Goal: Task Accomplishment & Management: Manage account settings

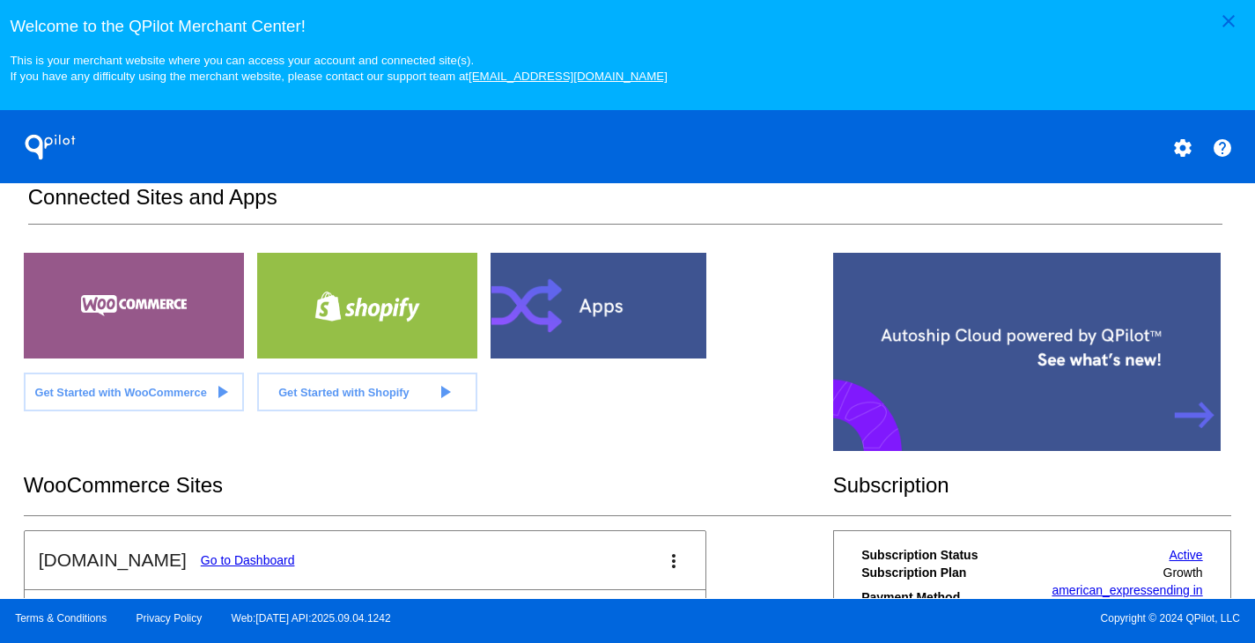
scroll to position [447, 0]
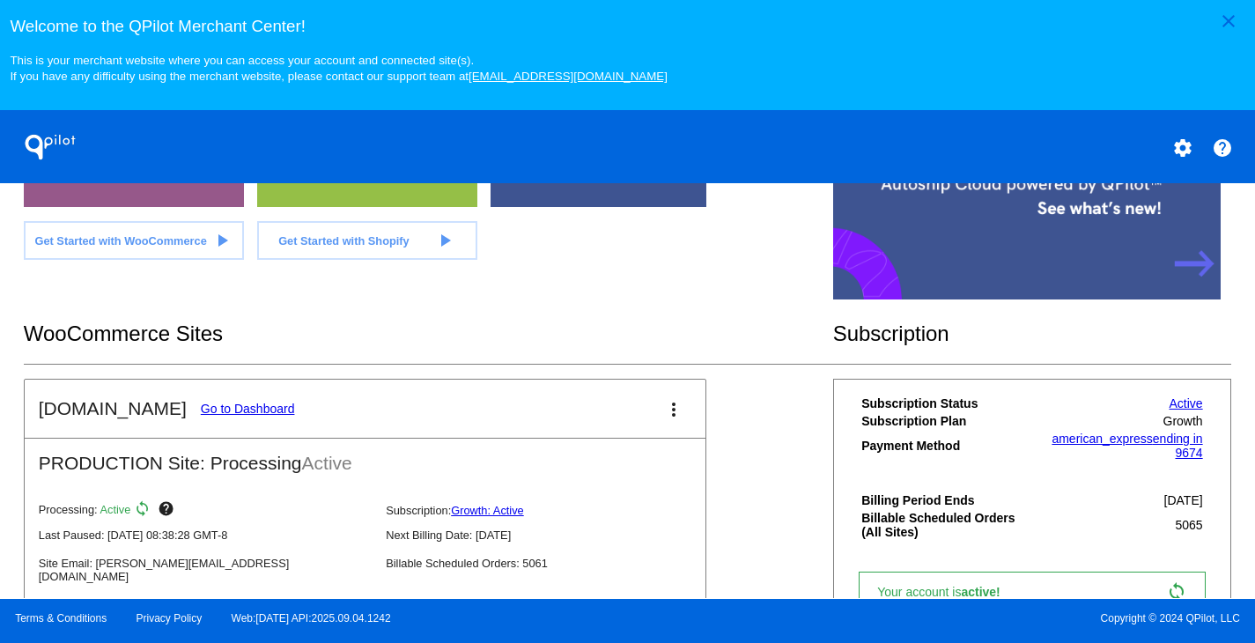
click at [219, 416] on link "Go to Dashboard" at bounding box center [248, 409] width 94 height 14
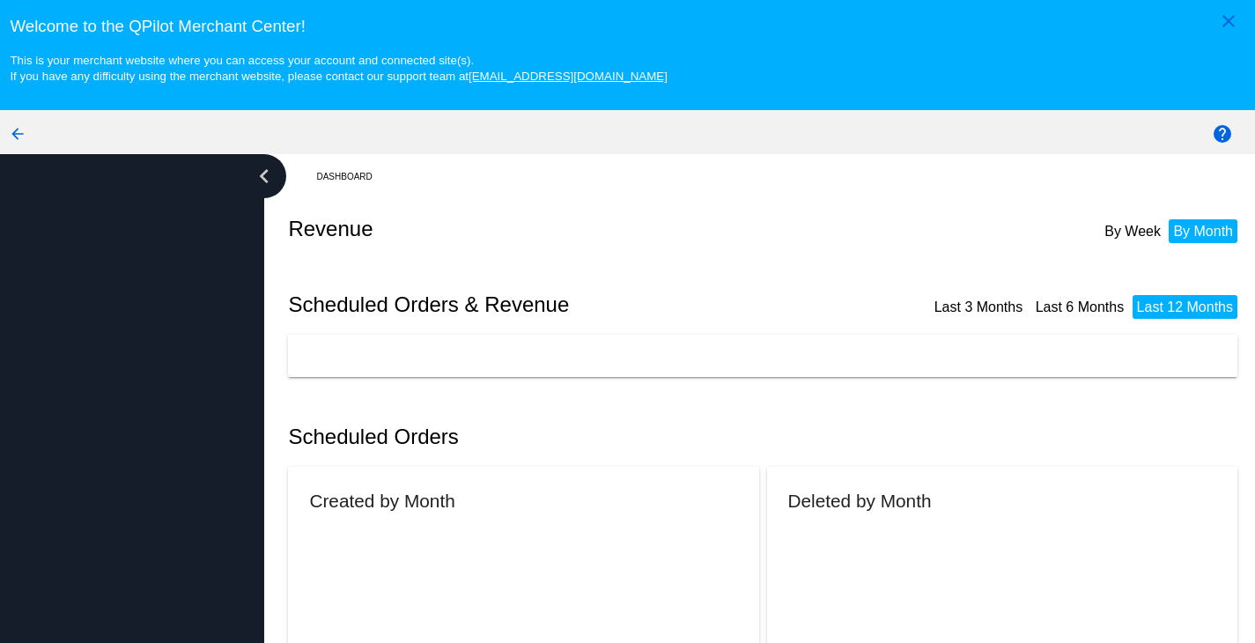
click at [219, 422] on div at bounding box center [132, 431] width 264 height 555
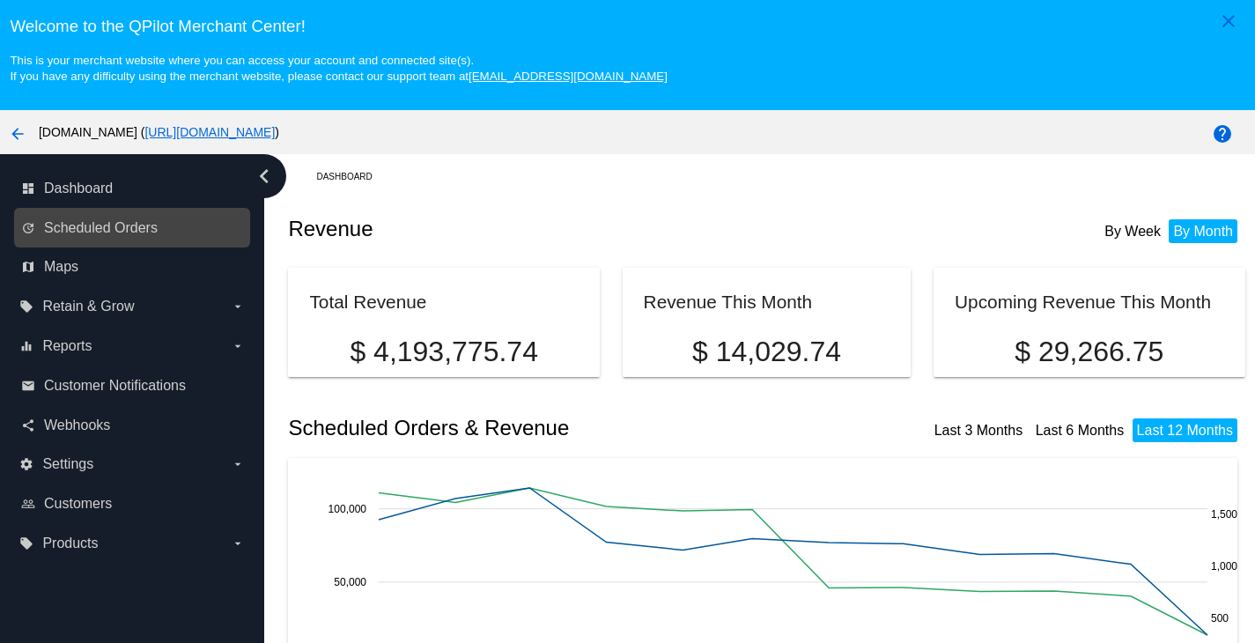
click at [128, 220] on link "update Scheduled Orders" at bounding box center [133, 228] width 224 height 28
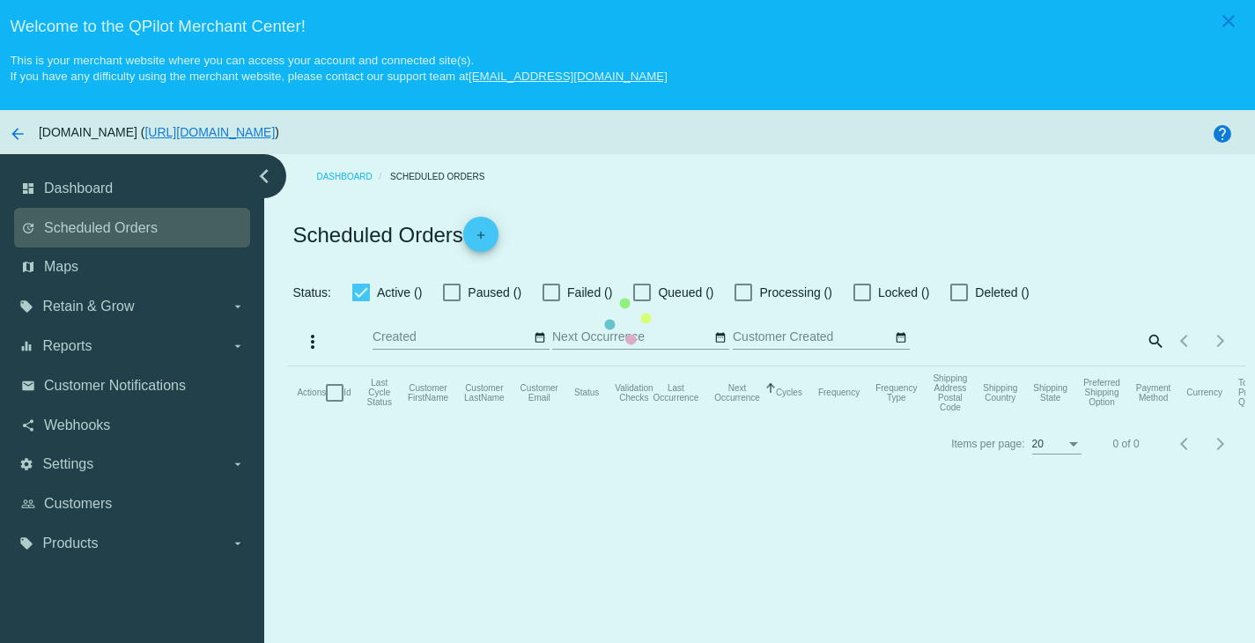
click at [288, 366] on mat-table "Actions Id Last Cycle Status Customer FirstName Customer LastName Customer Emai…" at bounding box center [766, 392] width 957 height 53
checkbox input "true"
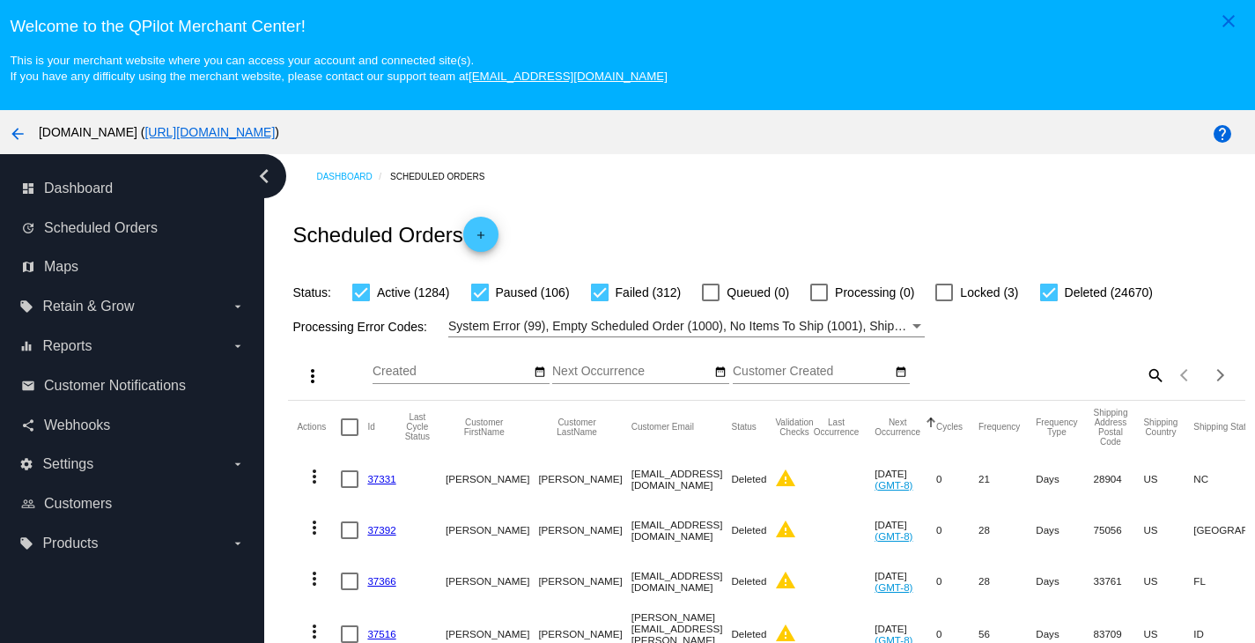
click at [1144, 380] on mat-icon "search" at bounding box center [1154, 374] width 21 height 27
click at [988, 379] on input "Search" at bounding box center [1047, 372] width 238 height 14
paste input "[EMAIL_ADDRESS][DOMAIN_NAME]"
type input "[EMAIL_ADDRESS][DOMAIN_NAME]"
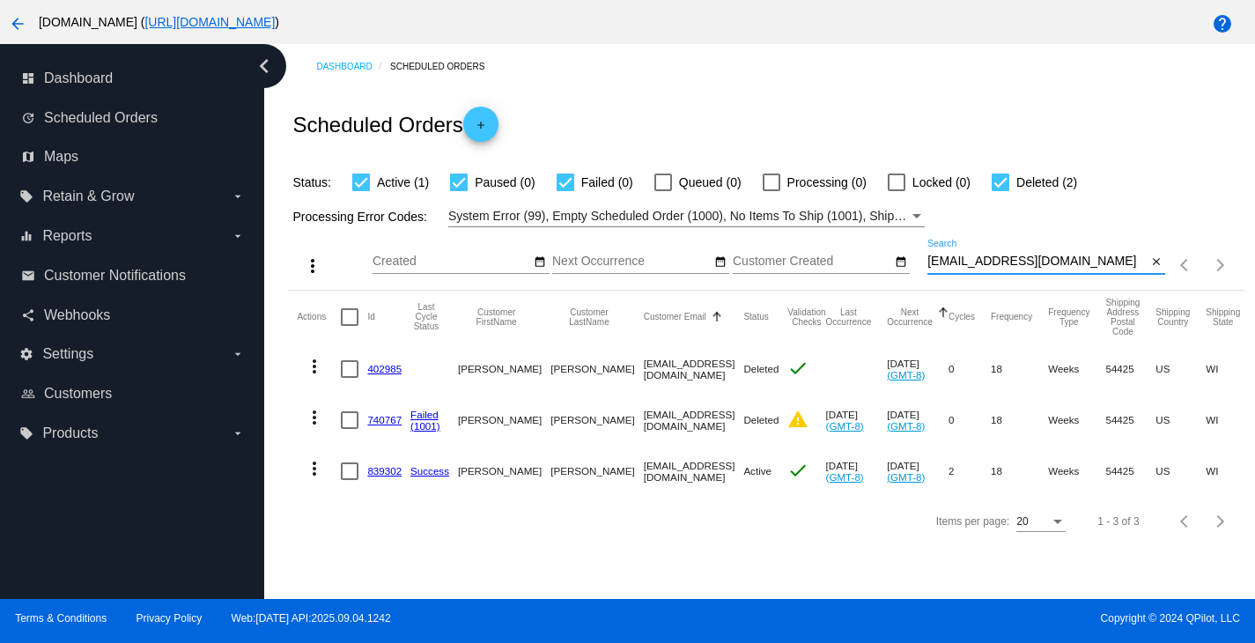
scroll to position [113, 0]
click at [379, 472] on link "839302" at bounding box center [384, 470] width 34 height 11
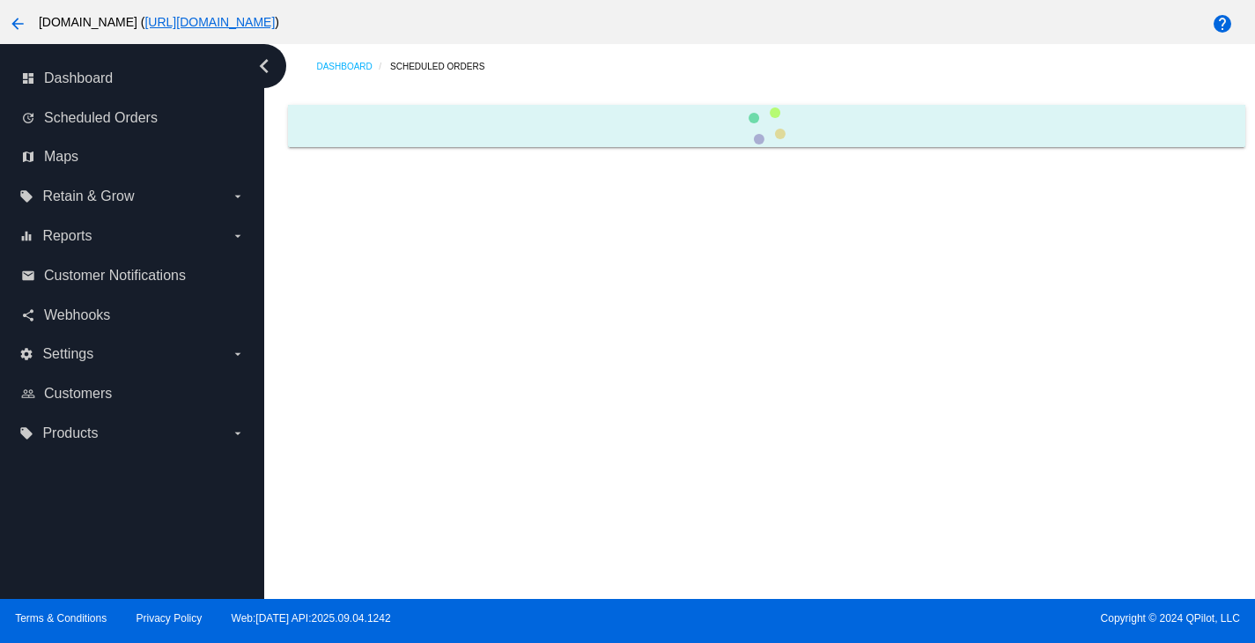
click at [379, 472] on div "Dashboard Scheduled Orders" at bounding box center [759, 321] width 991 height 555
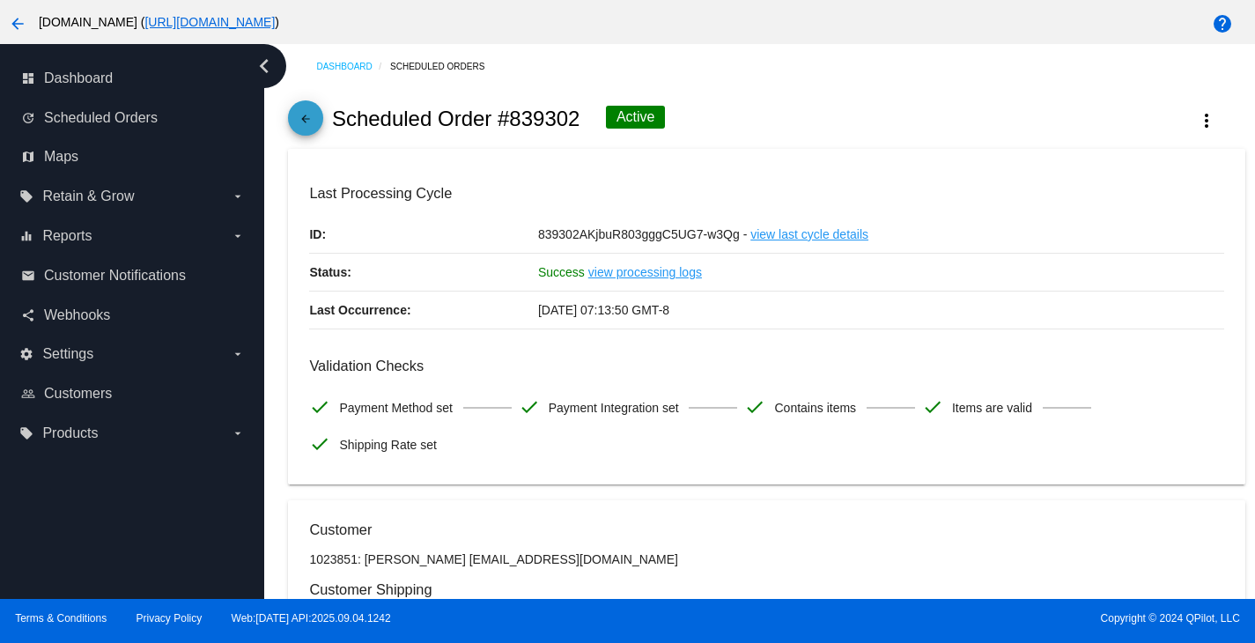
click at [298, 134] on mat-icon "arrow_back" at bounding box center [305, 123] width 21 height 21
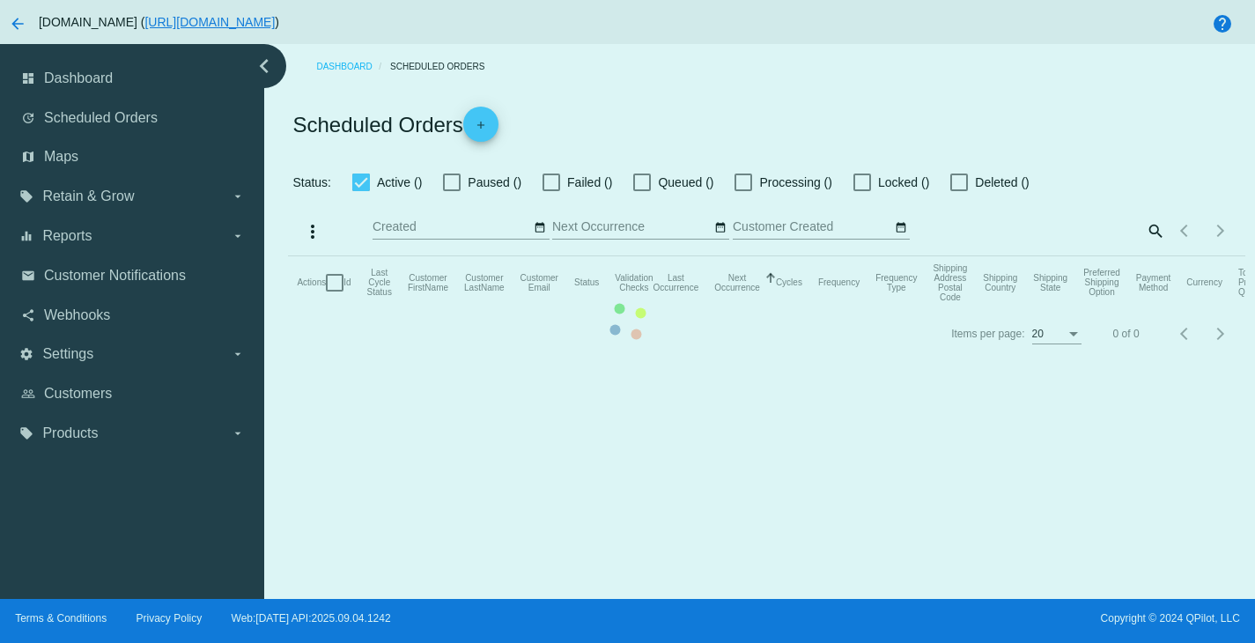
checkbox input "true"
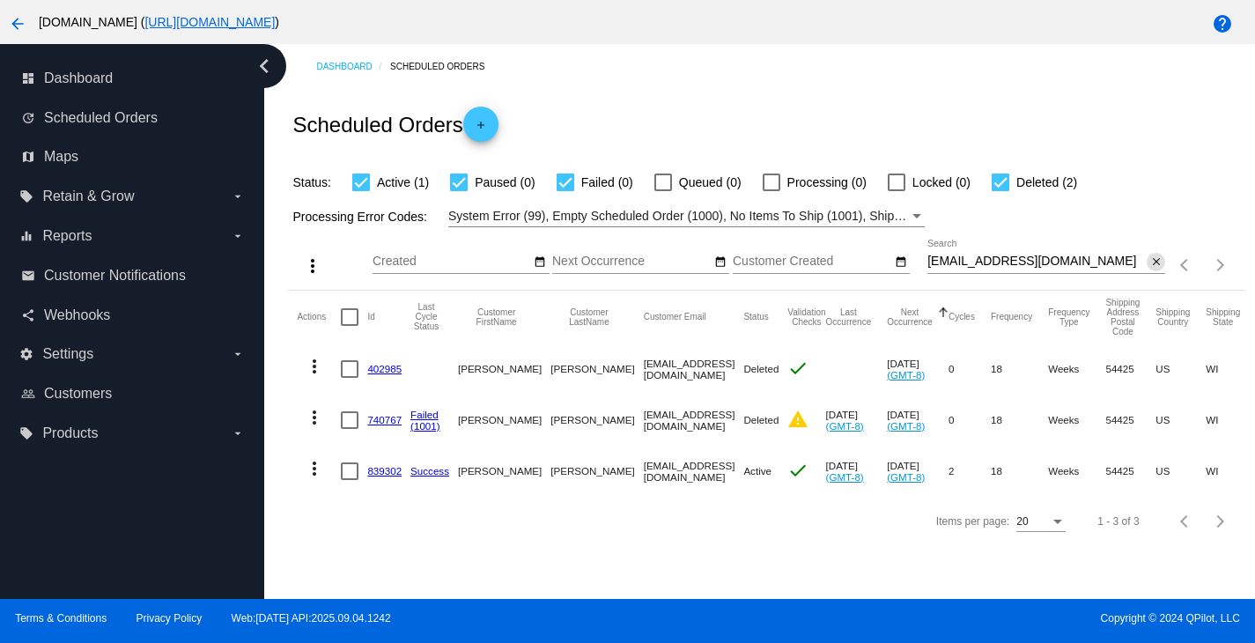
click at [1151, 263] on mat-icon "close" at bounding box center [1157, 262] width 12 height 14
